Goal: Information Seeking & Learning: Find specific fact

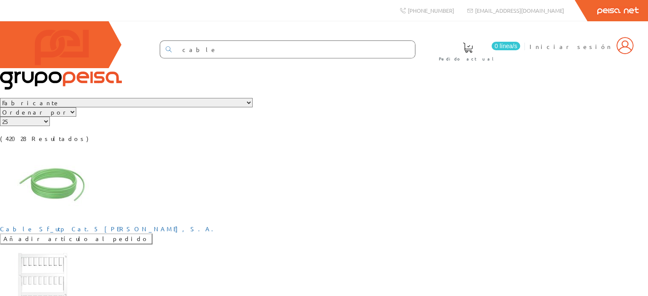
scroll to position [426, 0]
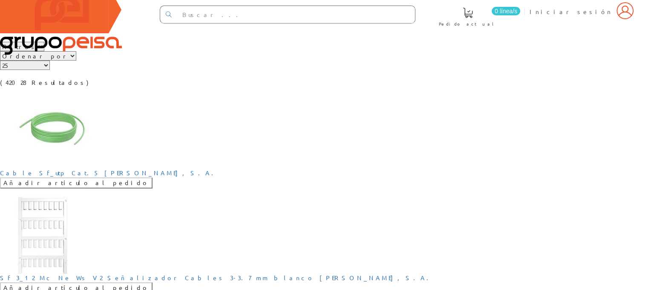
scroll to position [85, 0]
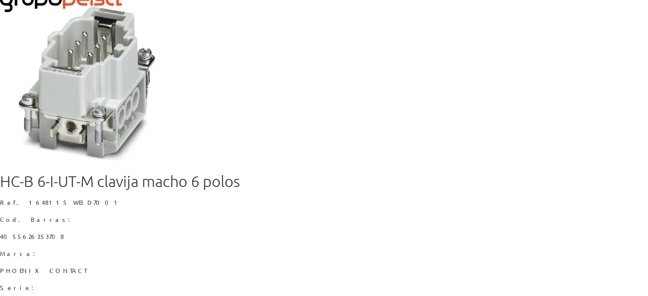
scroll to position [85, 0]
